Goal: Complete application form

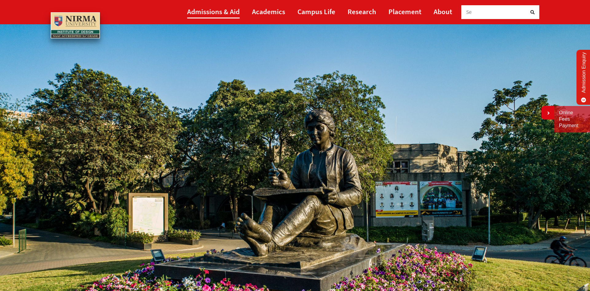
click at [218, 14] on link "Admissions & Aid" at bounding box center [213, 12] width 53 height 14
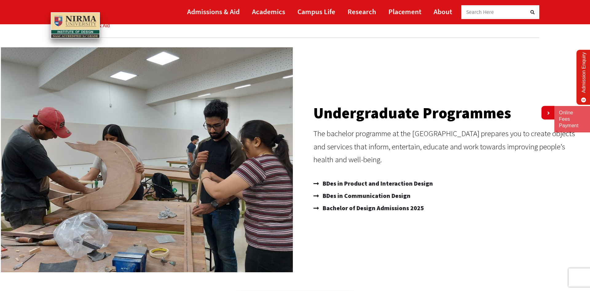
scroll to position [52, 0]
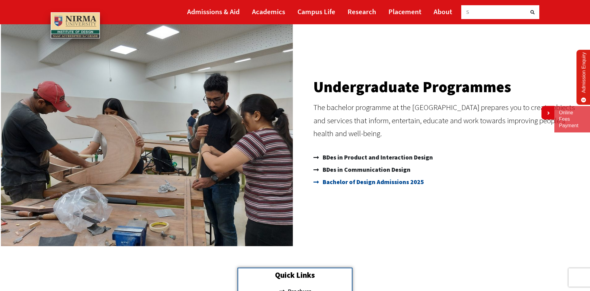
click at [367, 181] on span "Bachelor of Design Admissions 2025" at bounding box center [372, 182] width 103 height 12
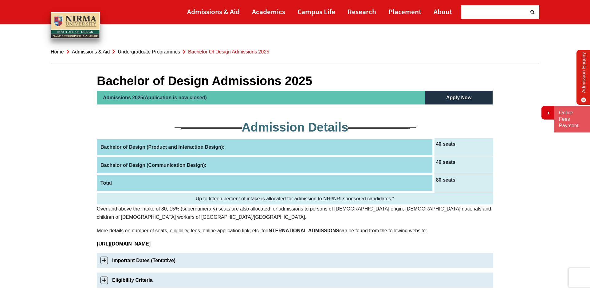
click at [467, 95] on h5 "Apply Now" at bounding box center [459, 98] width 68 height 14
click at [462, 98] on h5 "Apply Now" at bounding box center [459, 98] width 68 height 14
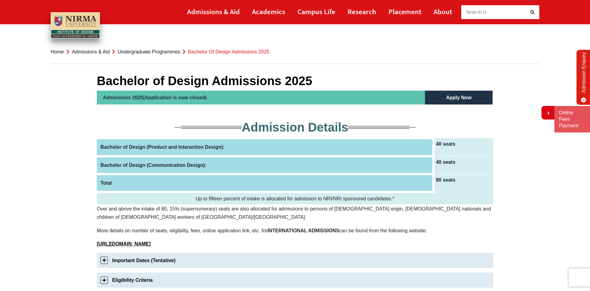
click at [462, 98] on h5 "Apply Now" at bounding box center [459, 98] width 68 height 14
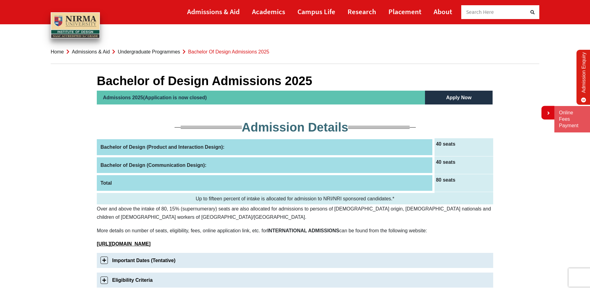
click at [462, 98] on h5 "Apply Now" at bounding box center [459, 98] width 68 height 14
